Goal: Entertainment & Leisure: Browse casually

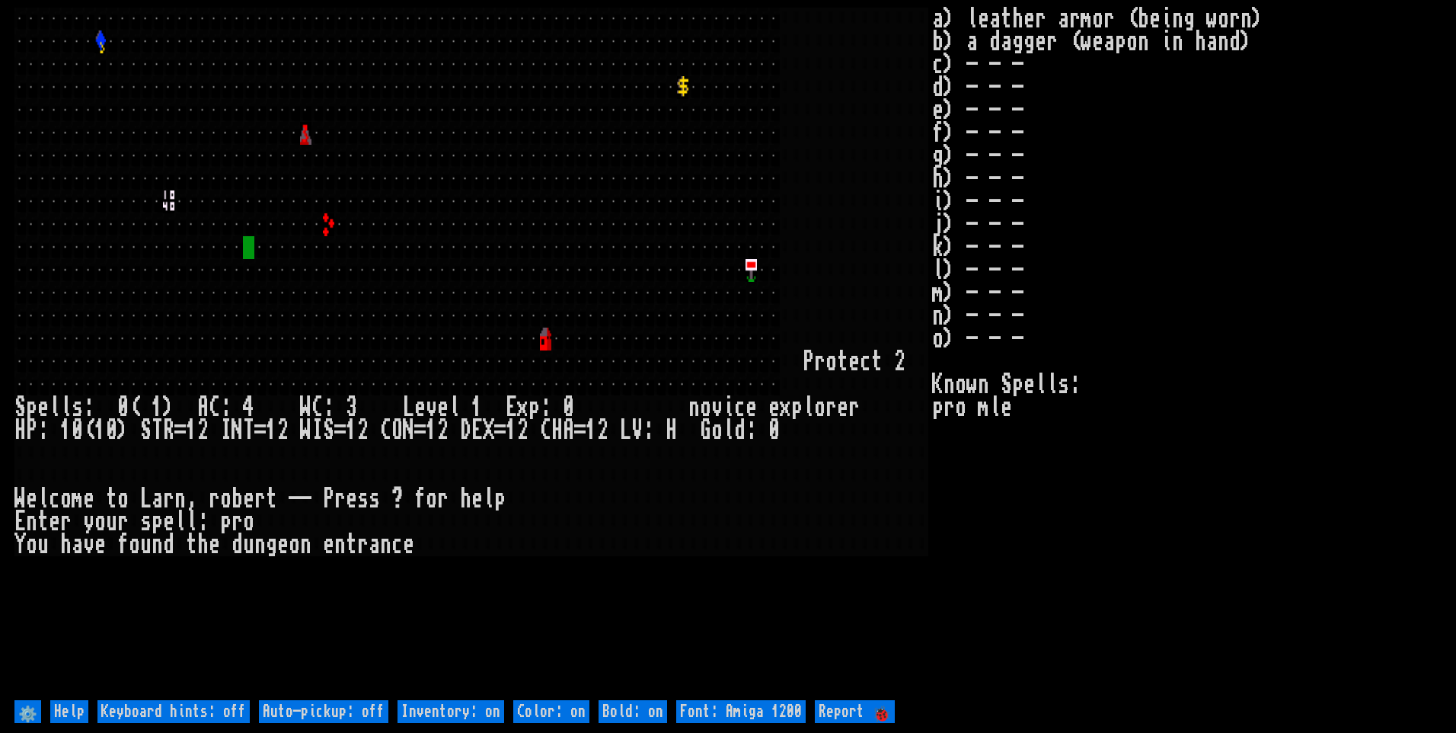
click at [327, 716] on off "Auto-pickup: off" at bounding box center [323, 711] width 129 height 23
type off "Auto-pickup: on"
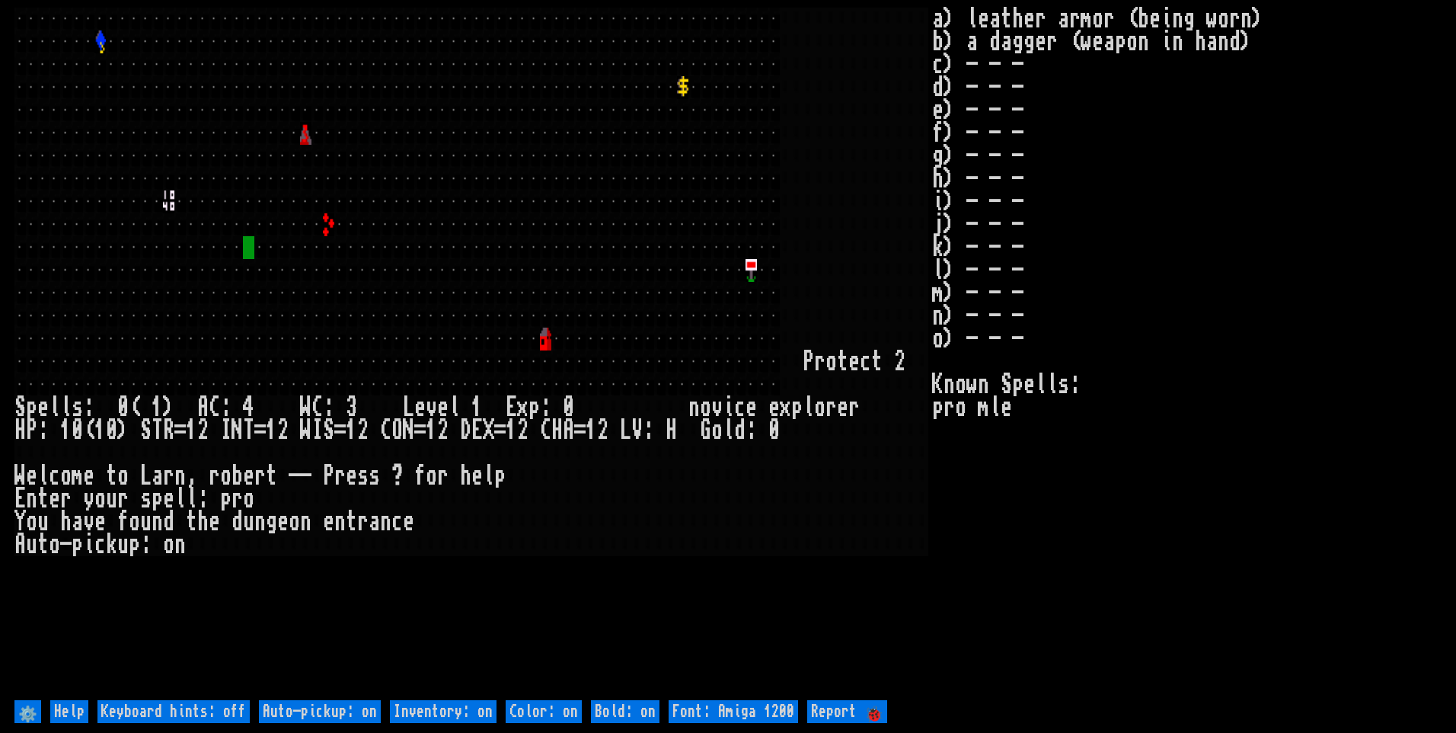
click at [424, 711] on on "Inventory: on" at bounding box center [443, 711] width 107 height 23
type on "Inventory: off"
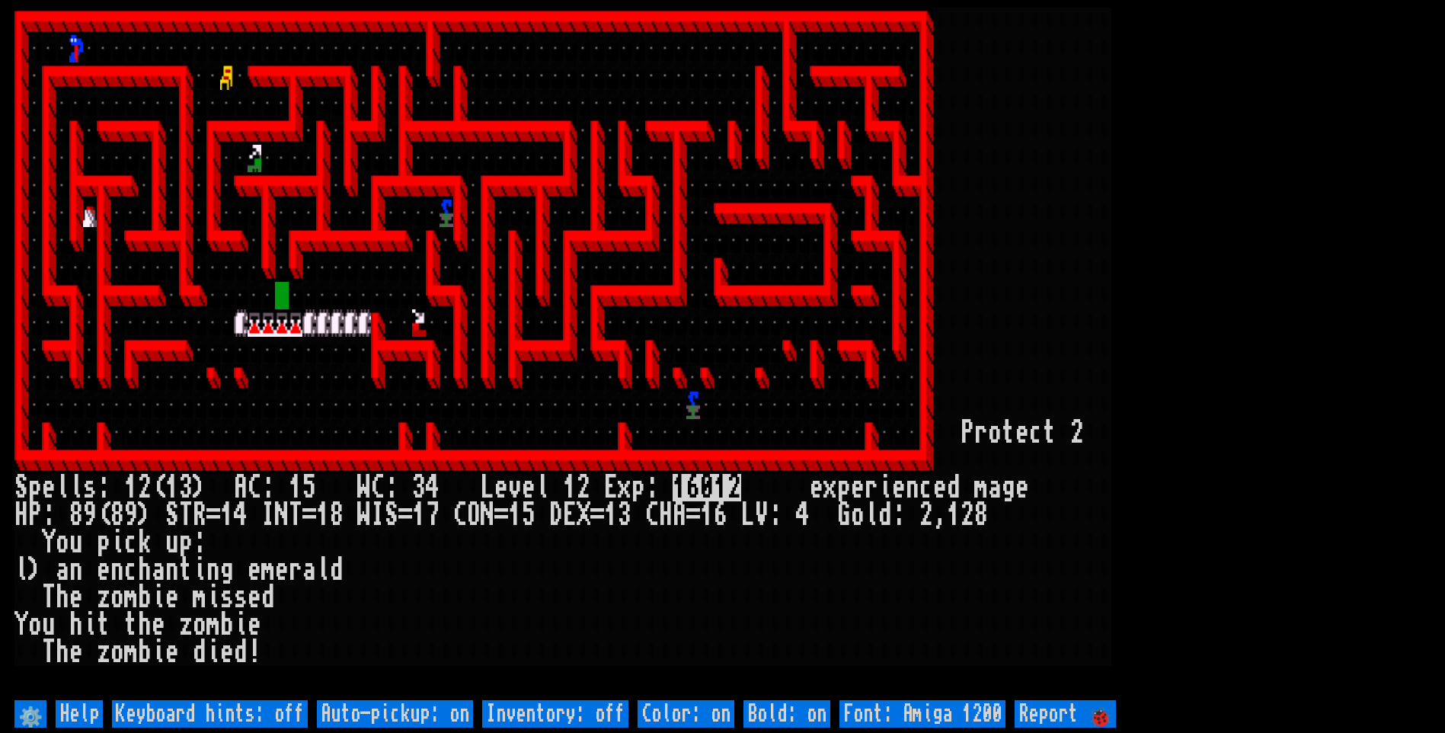
click at [407, 711] on off "Auto-pickup: on" at bounding box center [395, 713] width 156 height 27
type off "Auto-pickup: off"
